Goal: Transaction & Acquisition: Purchase product/service

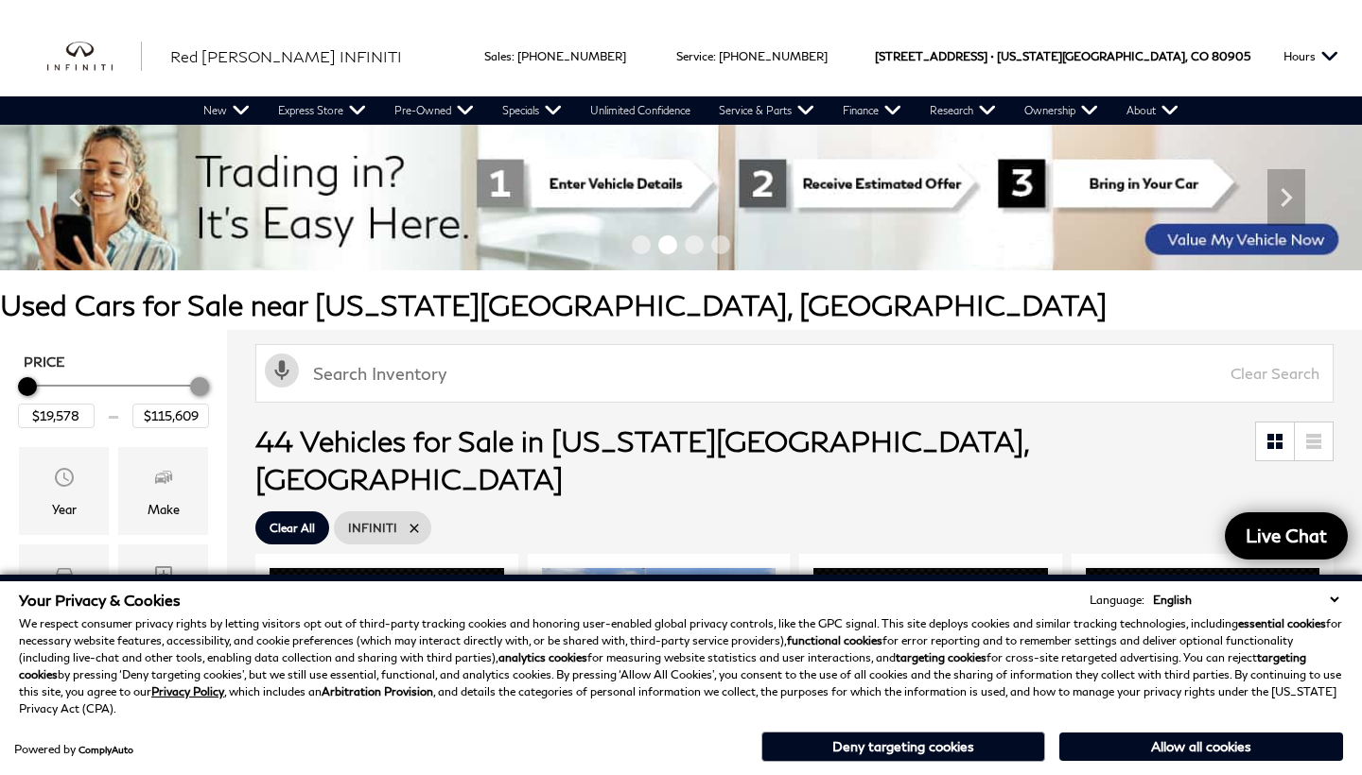
type input "$20,078"
type input "$115,578"
type input "$21,578"
click at [26, 384] on div "Minimum Price" at bounding box center [31, 386] width 19 height 19
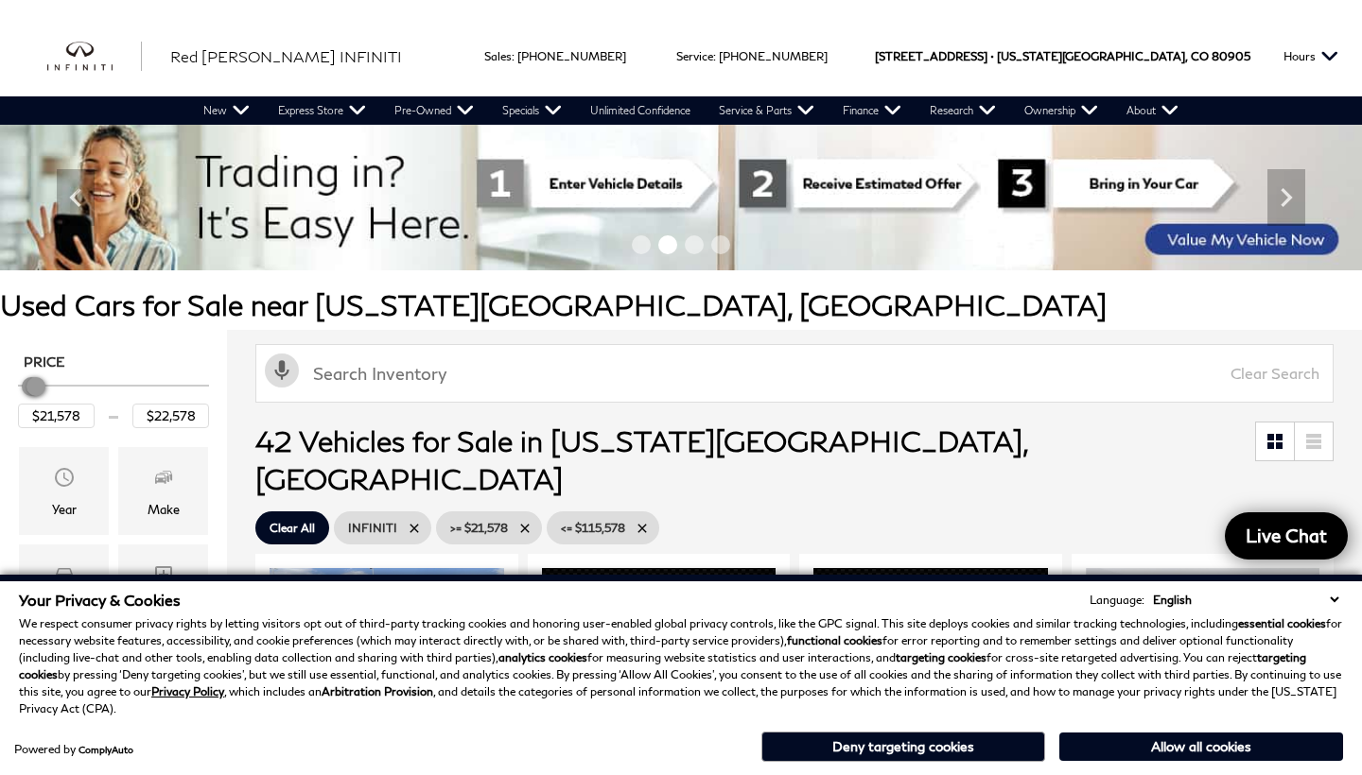
type input "$22,078"
type input "$21,078"
type input "$21,578"
type input "$20,578"
type input "$21,078"
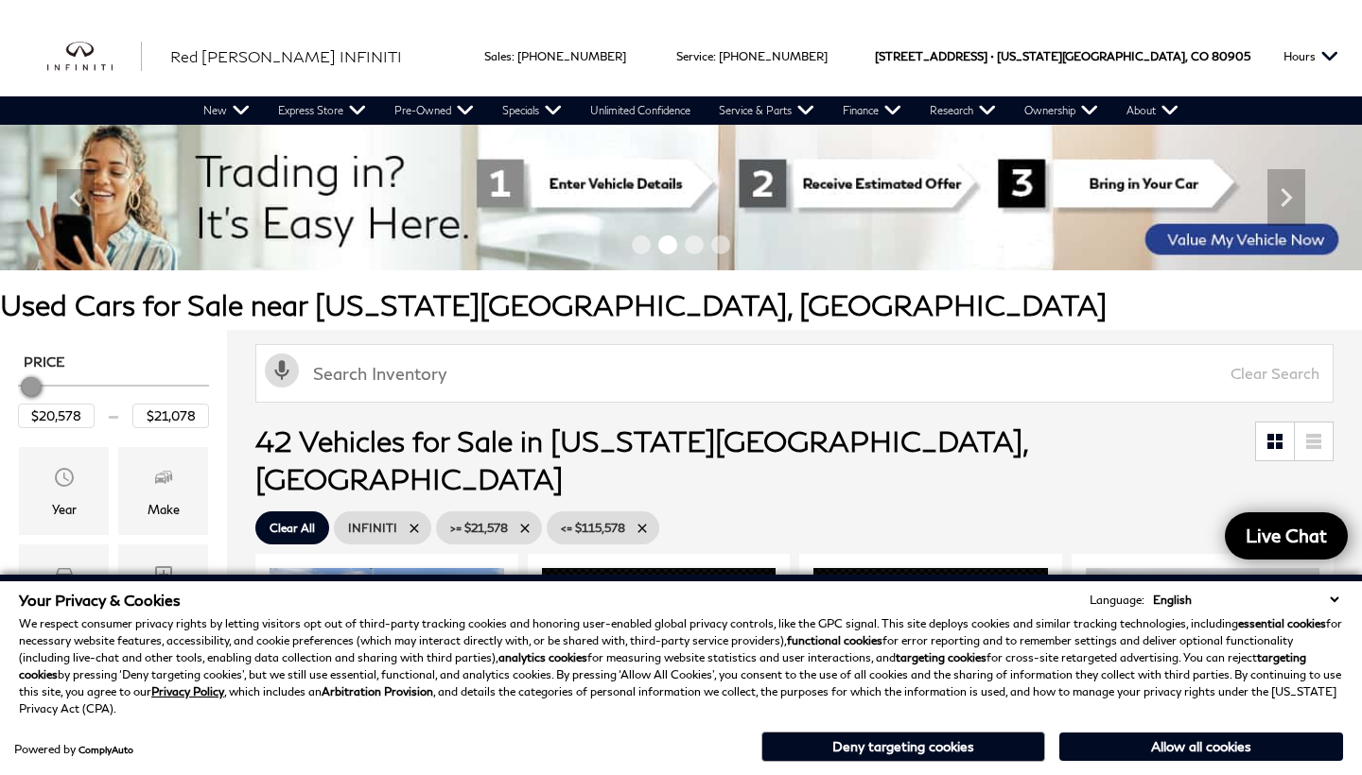
type input "$20,078"
type input "$20,578"
type input "$19,578"
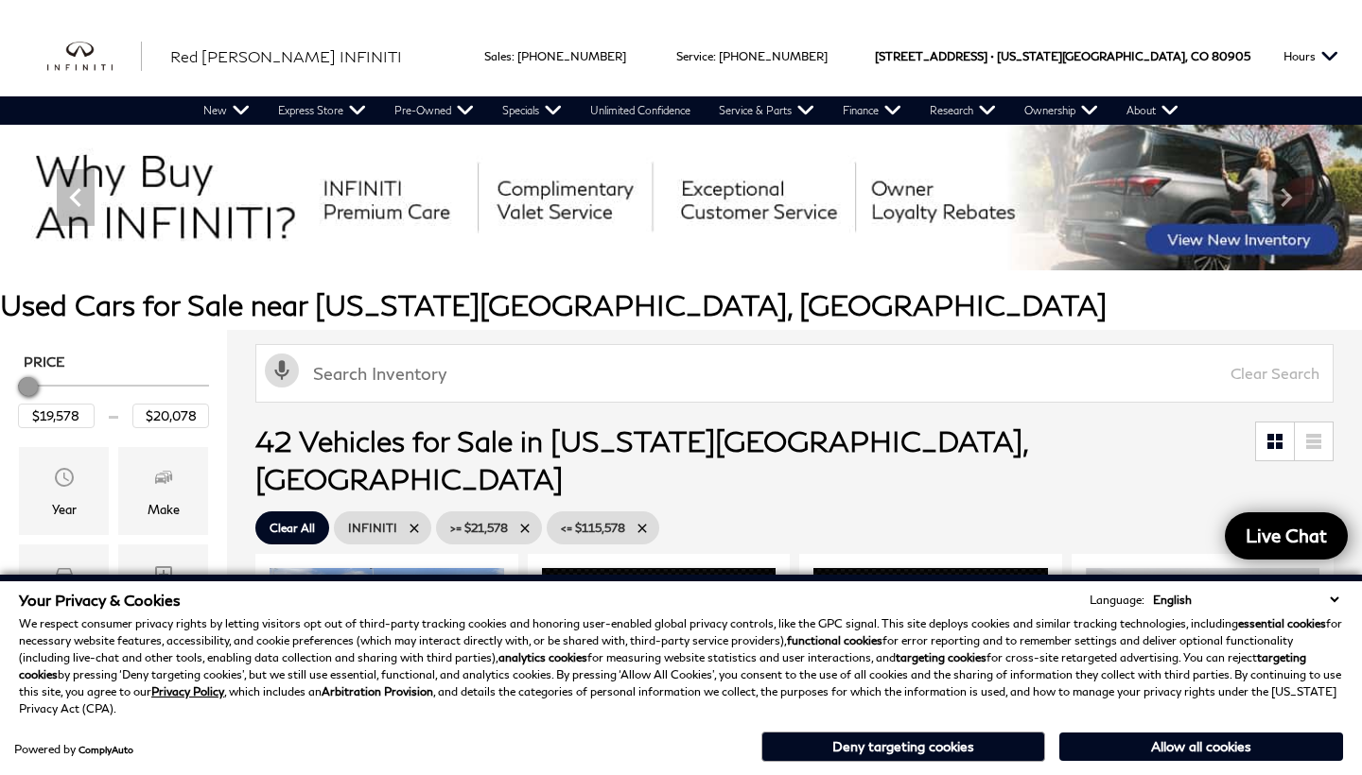
drag, startPoint x: 199, startPoint y: 386, endPoint x: 27, endPoint y: 401, distance: 171.8
click at [27, 401] on div "Price" at bounding box center [113, 387] width 191 height 33
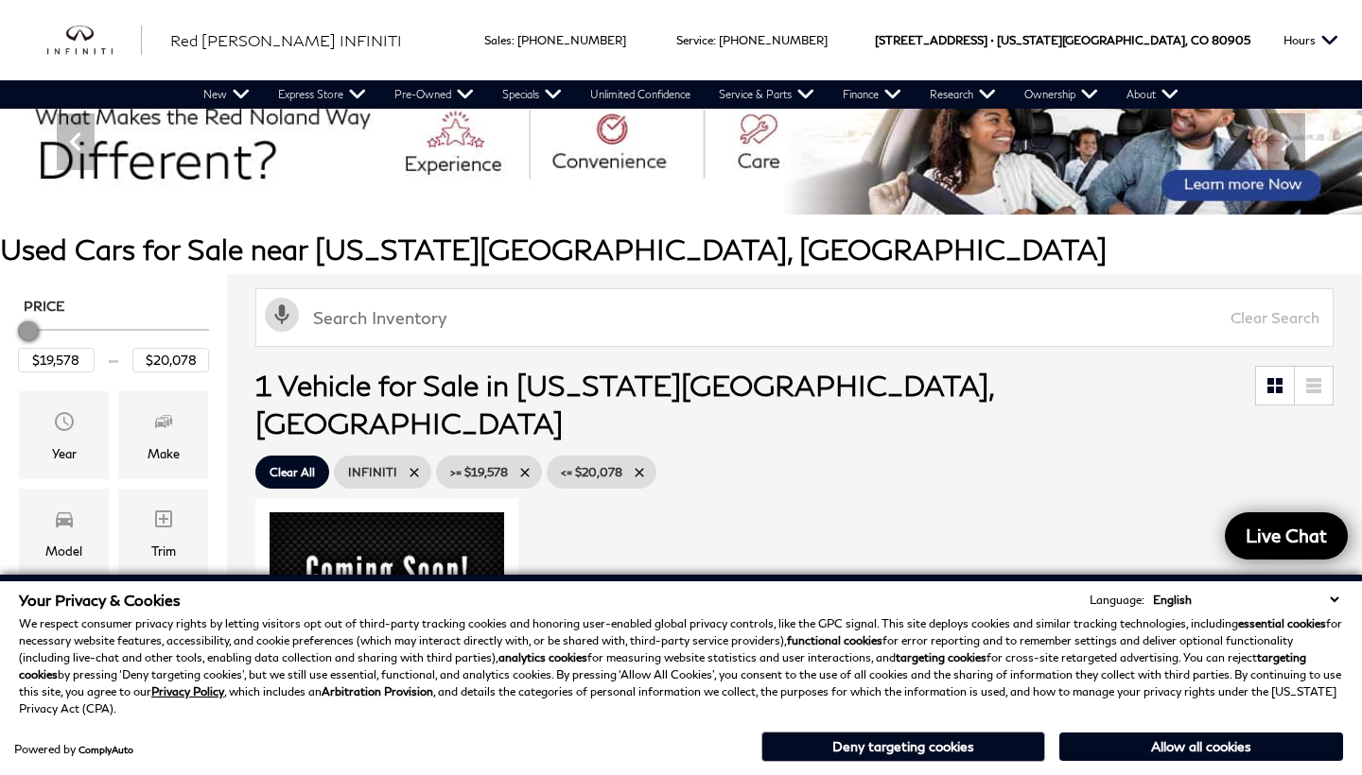
scroll to position [63, 0]
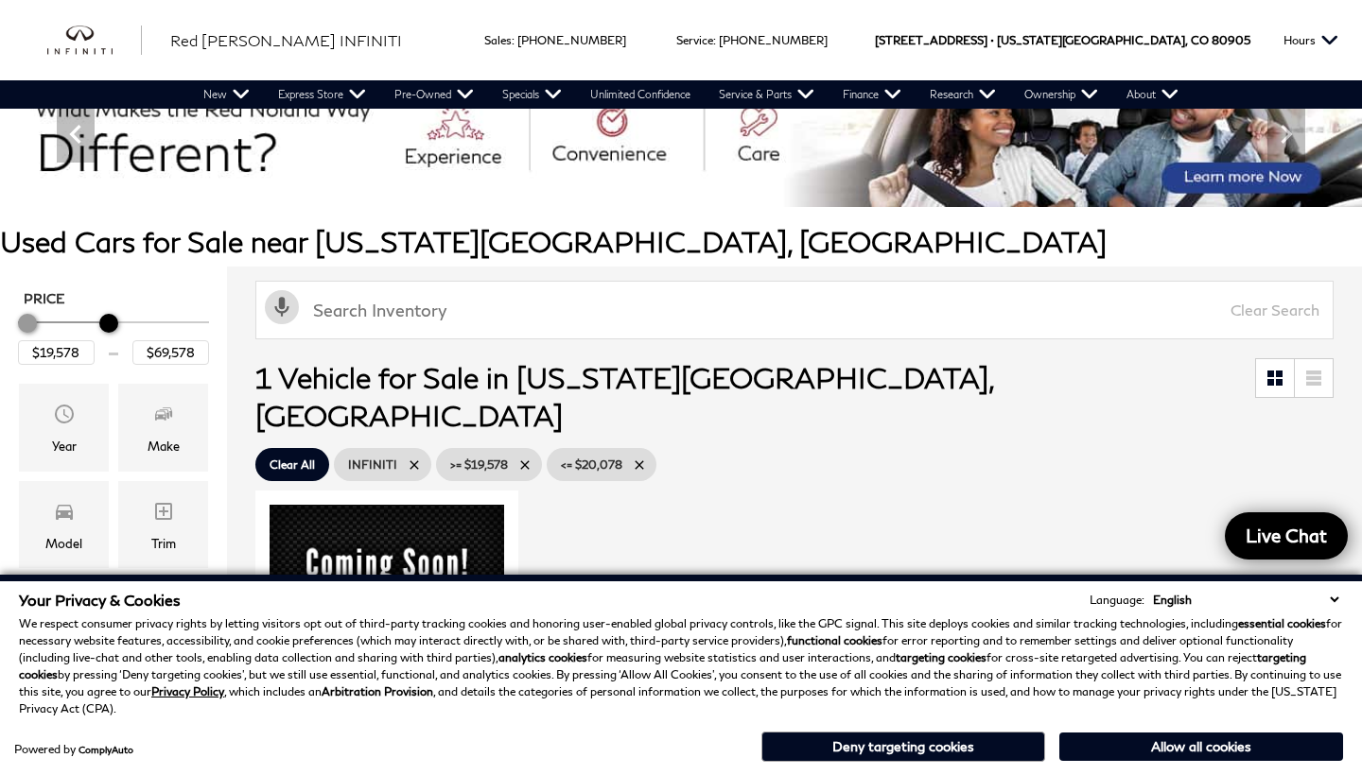
type input "$70,078"
drag, startPoint x: 29, startPoint y: 330, endPoint x: 119, endPoint y: 334, distance: 89.9
click at [118, 332] on div "Maximum Price" at bounding box center [108, 323] width 19 height 19
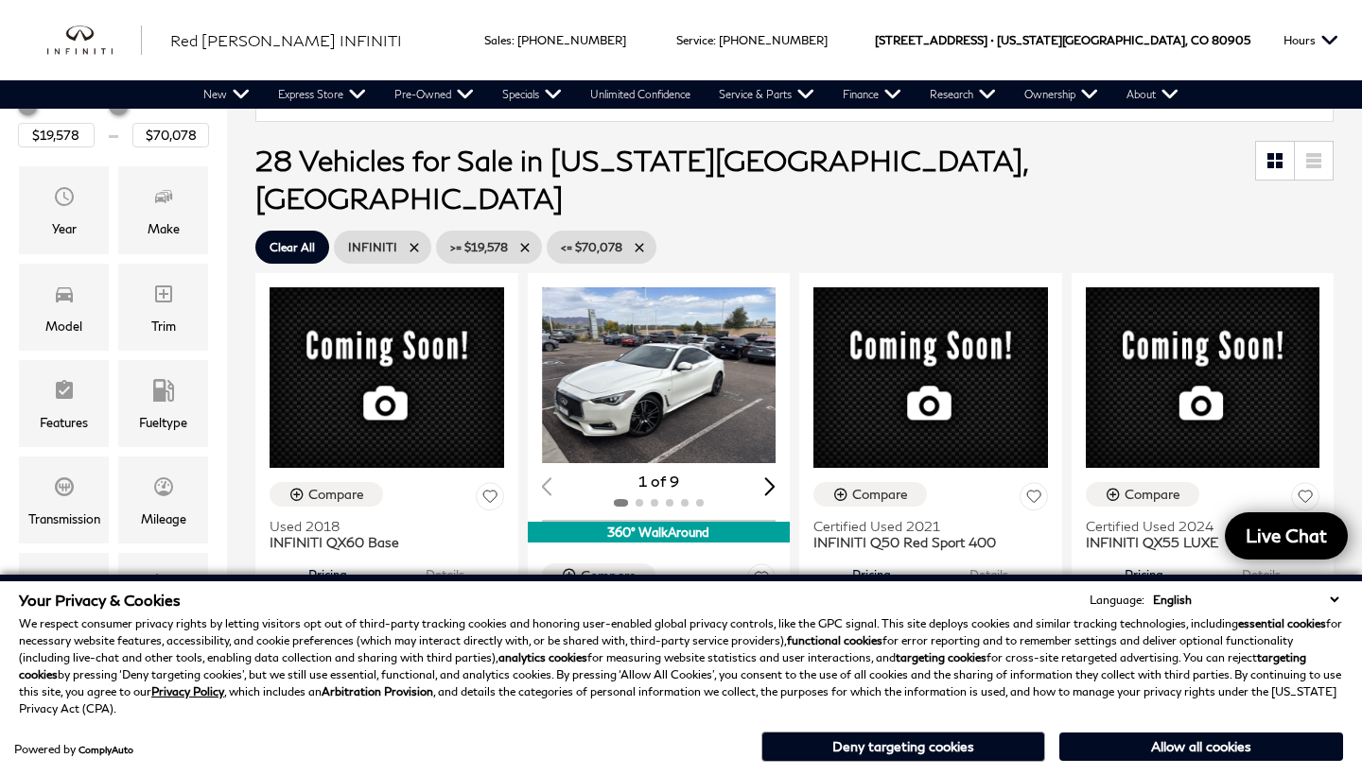
scroll to position [288, 0]
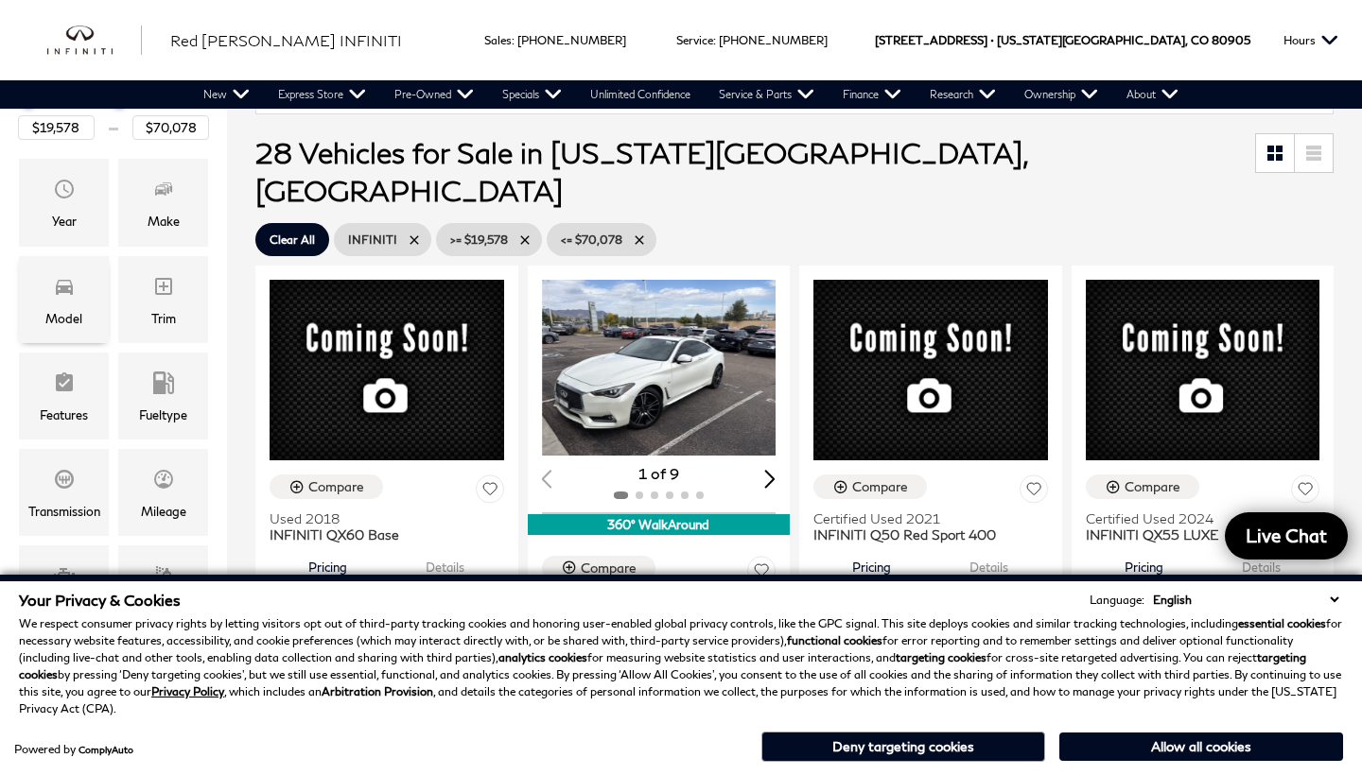
click at [63, 306] on span "Model" at bounding box center [64, 289] width 23 height 38
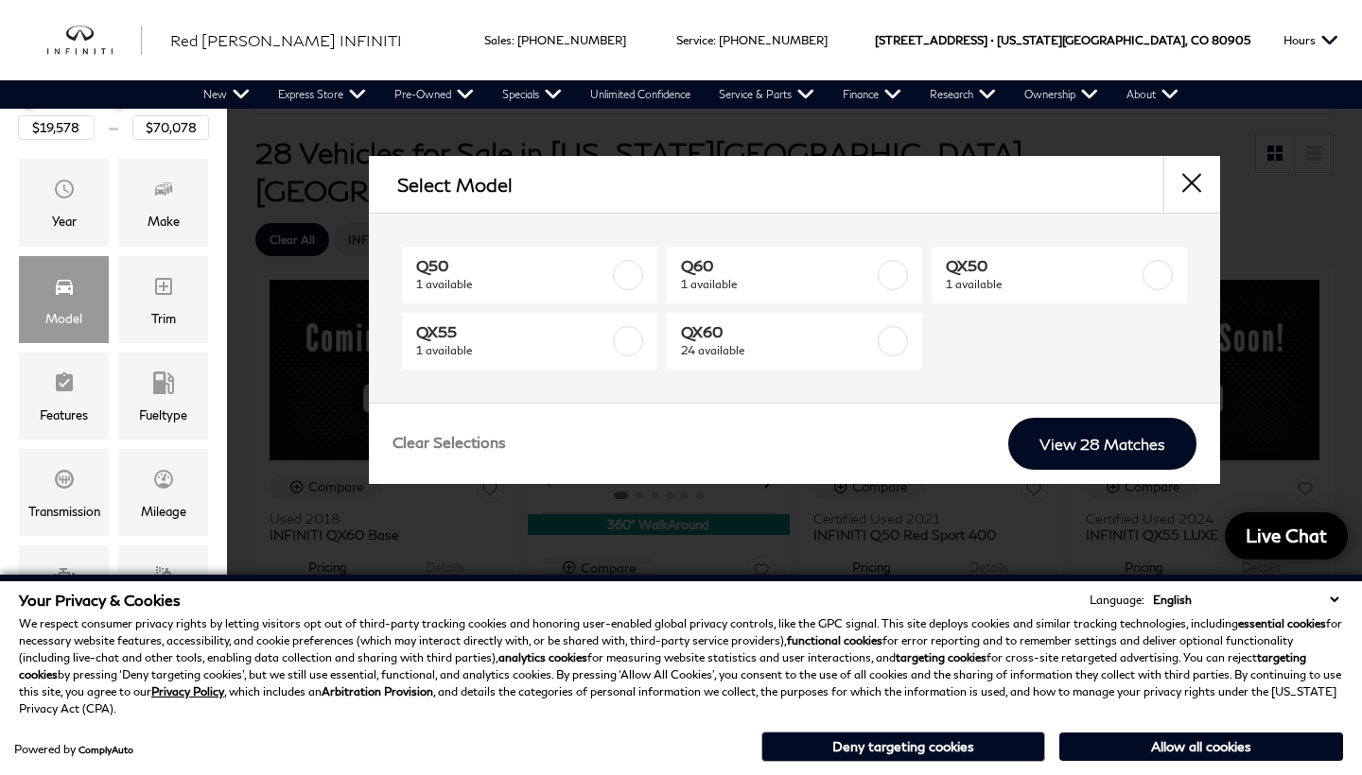
click at [1193, 198] on button "close" at bounding box center [1191, 184] width 57 height 57
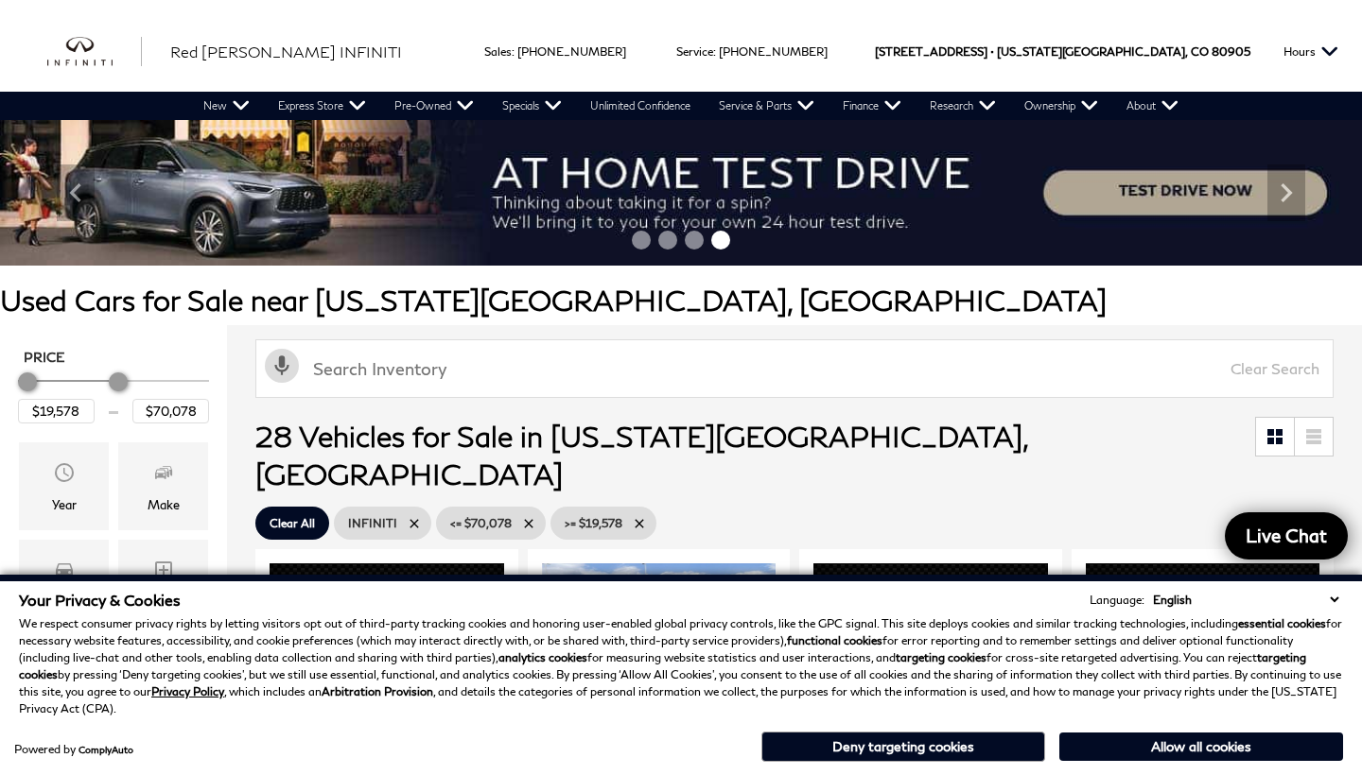
scroll to position [0, 0]
